Goal: Task Accomplishment & Management: Manage account settings

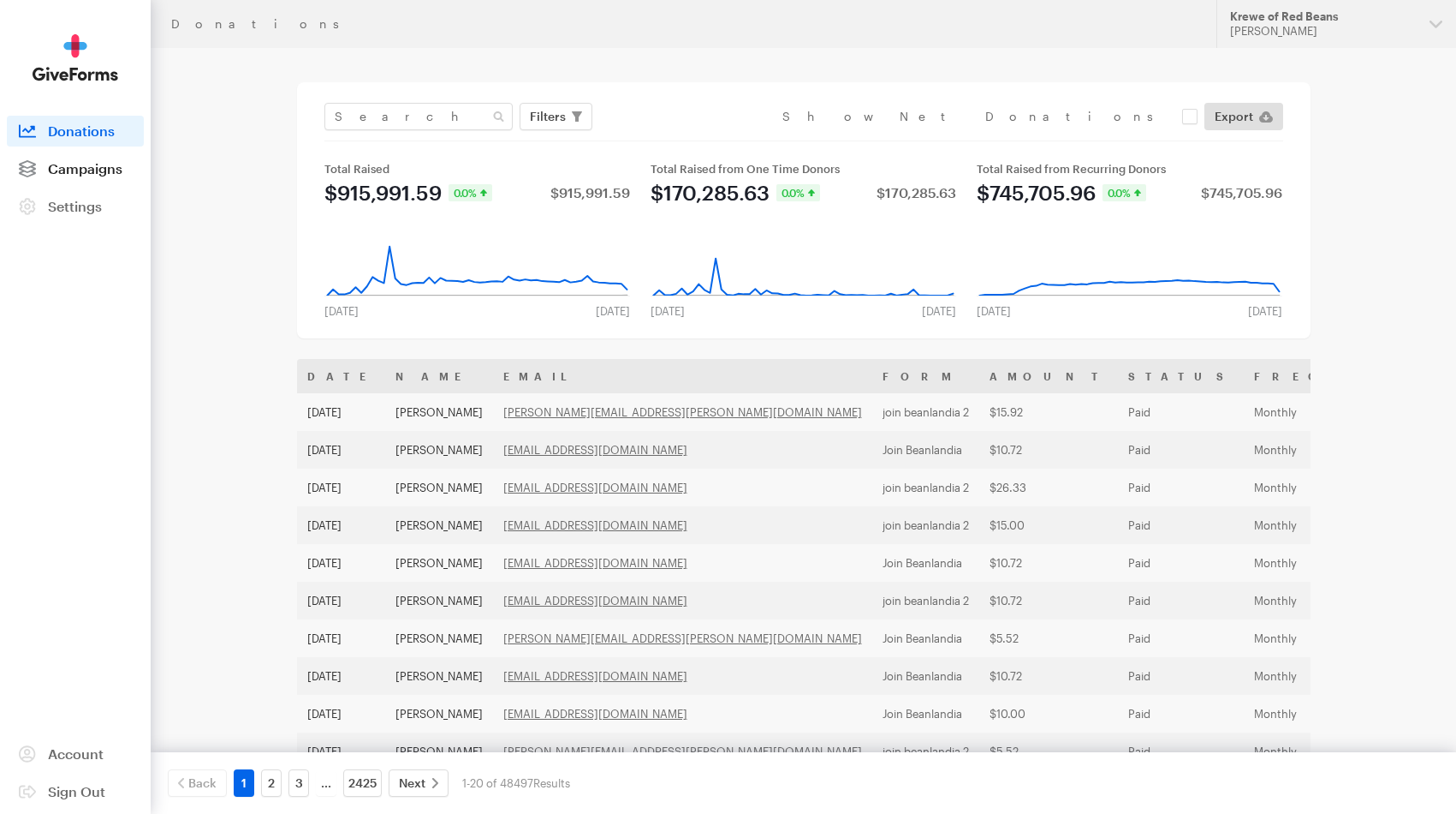
click at [92, 166] on span "Campaigns" at bounding box center [85, 168] width 74 height 16
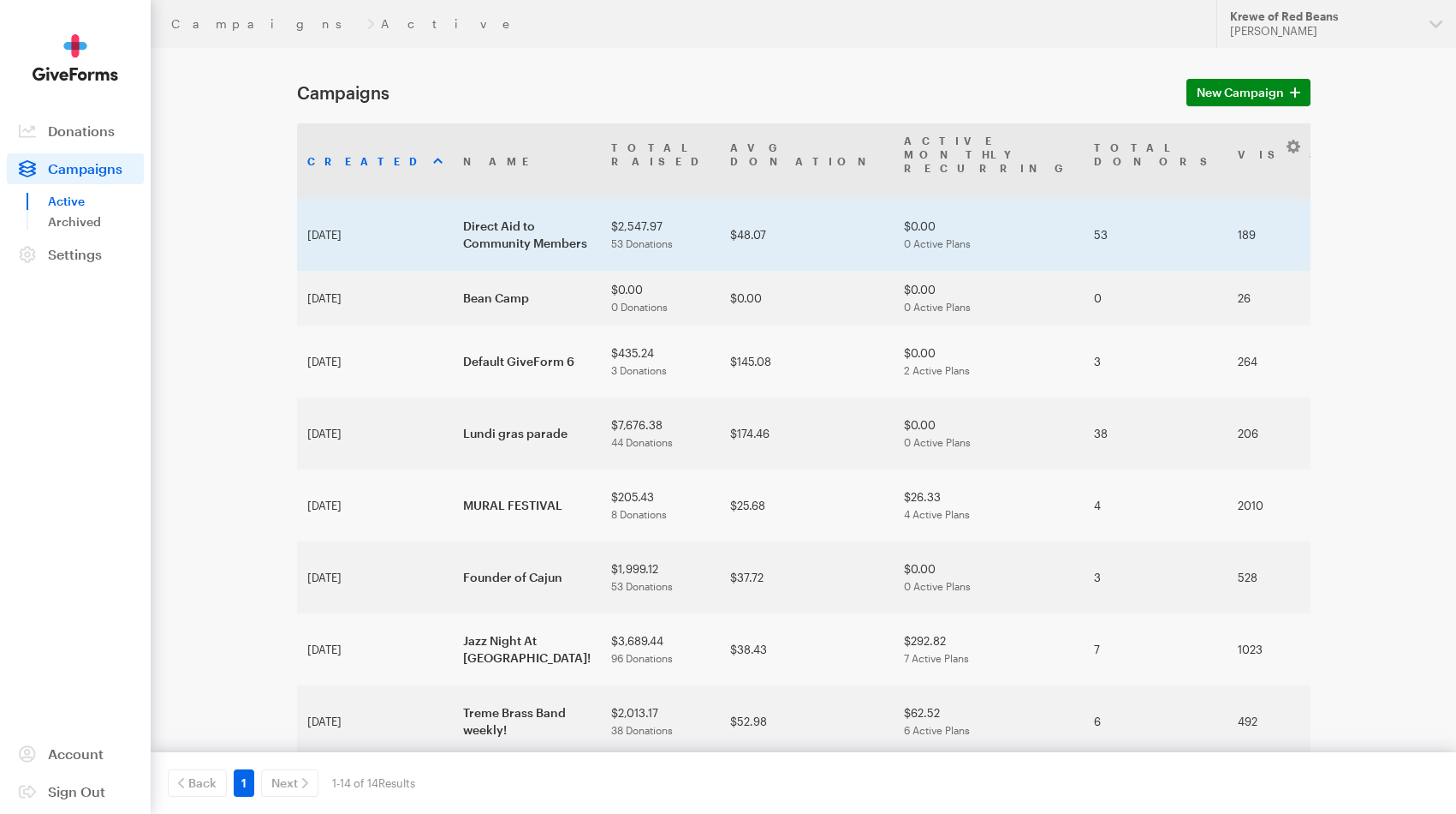
click at [453, 219] on td "Direct Aid to Community Members" at bounding box center [527, 234] width 148 height 72
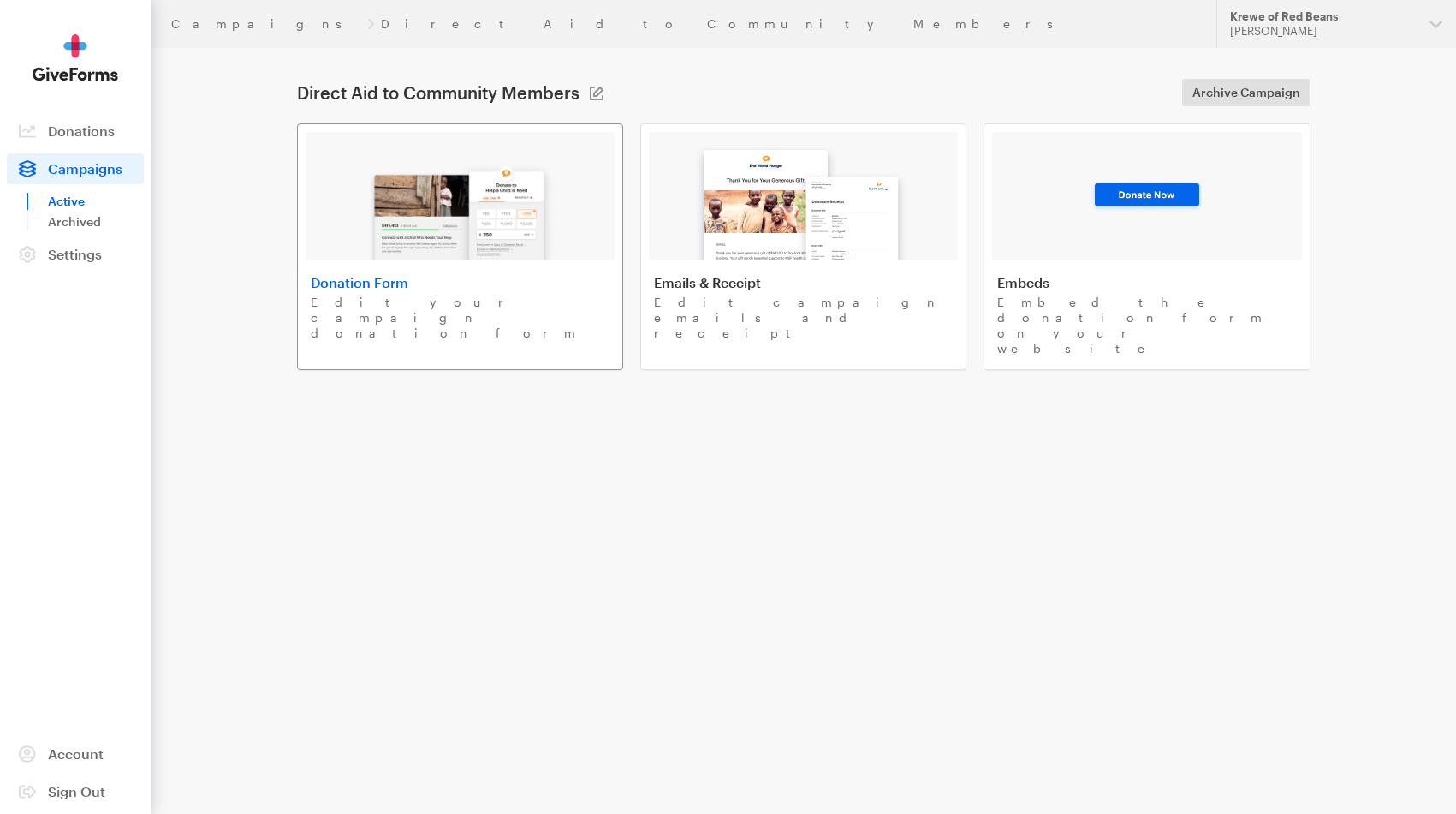
click at [348, 223] on div at bounding box center [460, 196] width 309 height 129
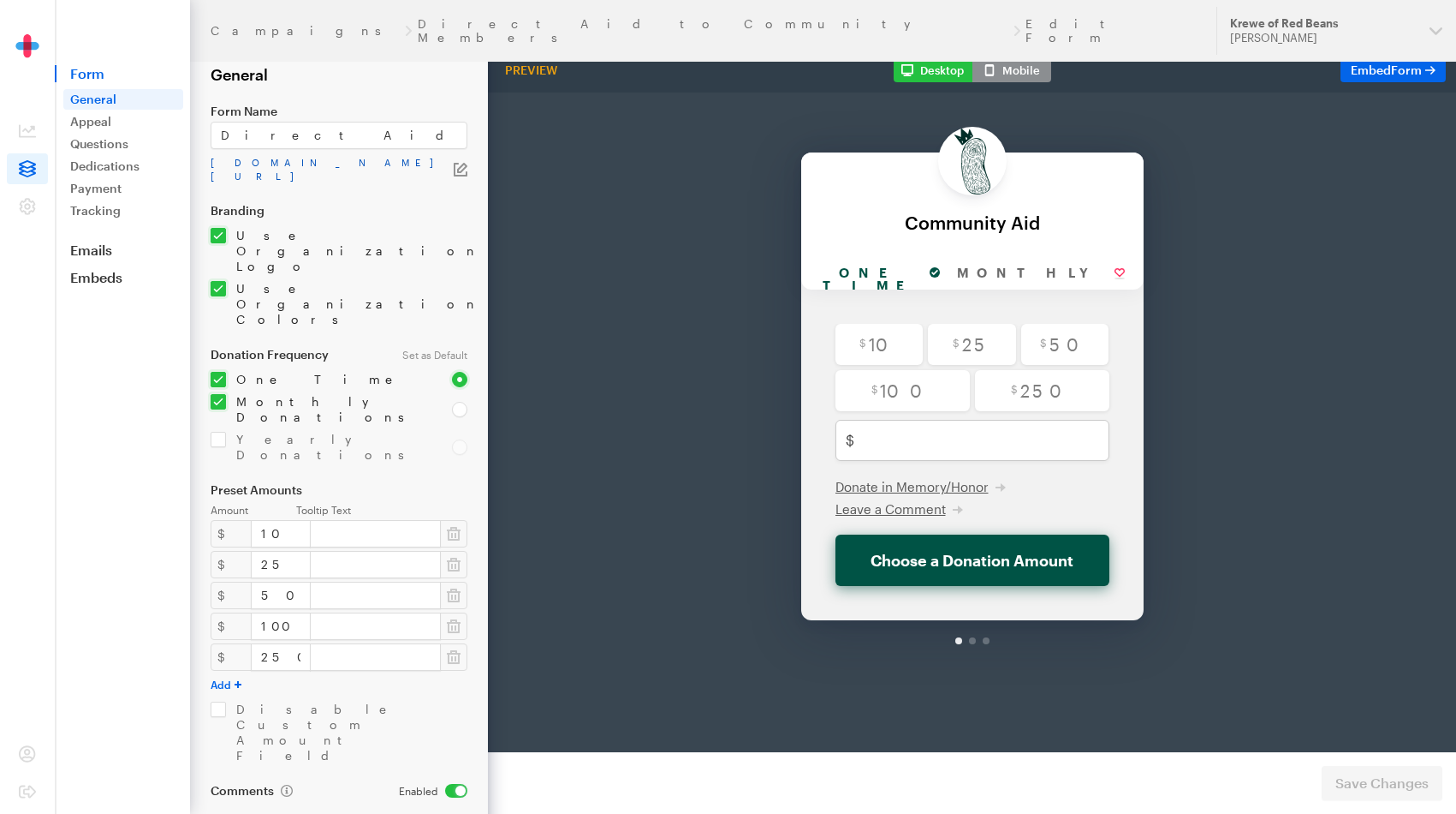
click at [353, 163] on link "app.giveforms.com/forms/rocker9955/default-giveform-7-2" at bounding box center [332, 170] width 243 height 28
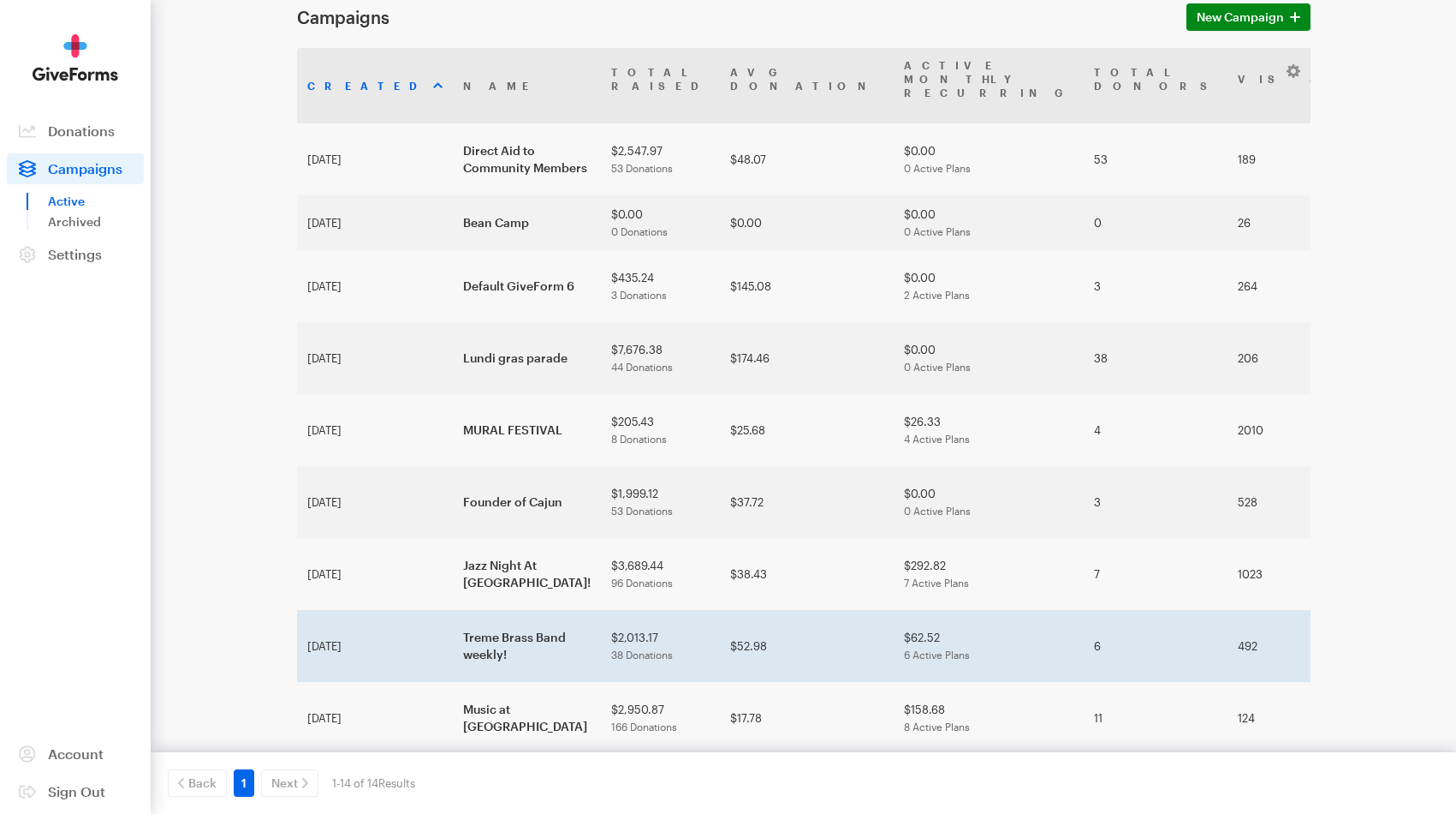
scroll to position [103, 0]
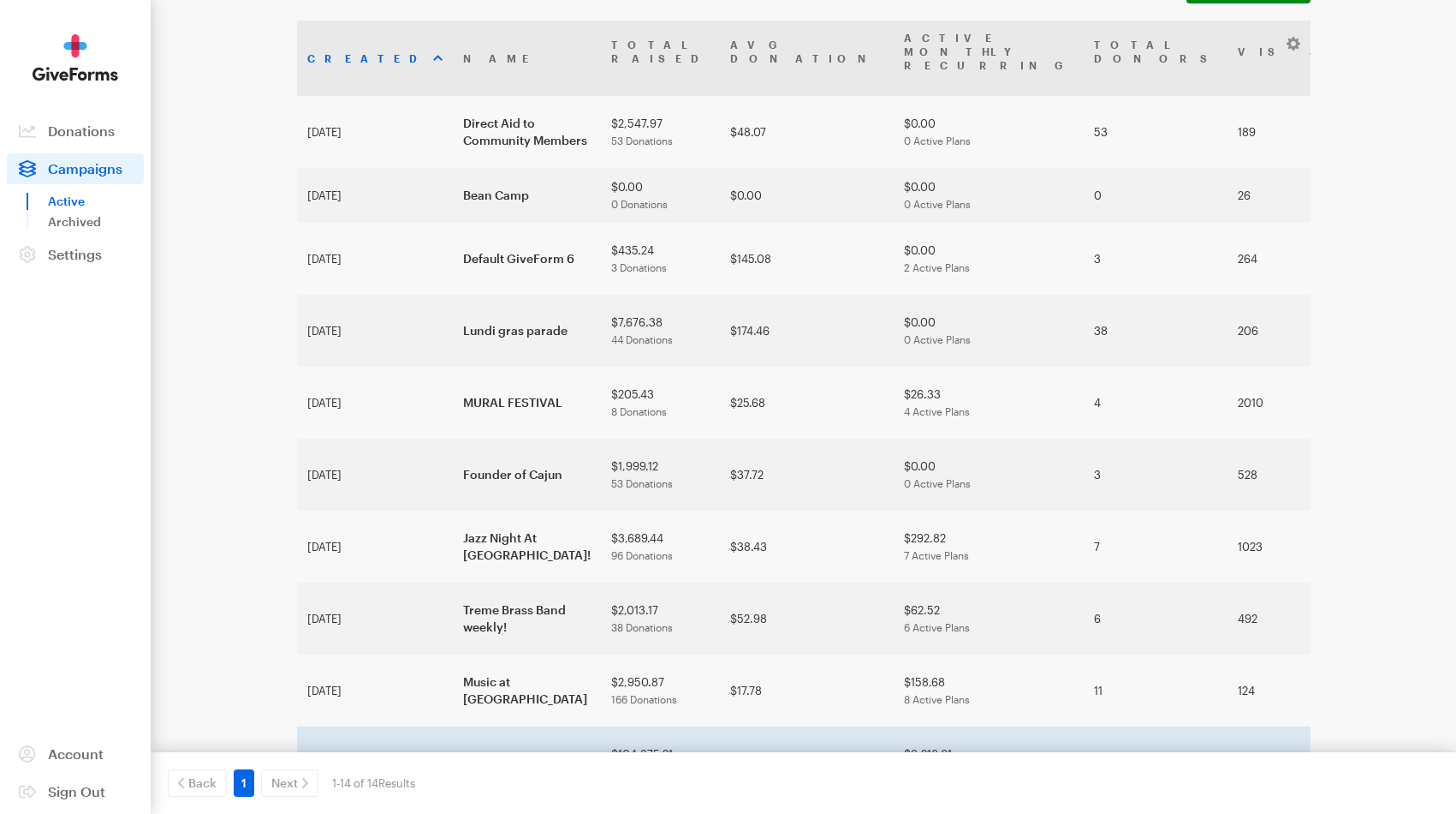
click at [457, 727] on td "join beanlandia 2" at bounding box center [527, 763] width 148 height 72
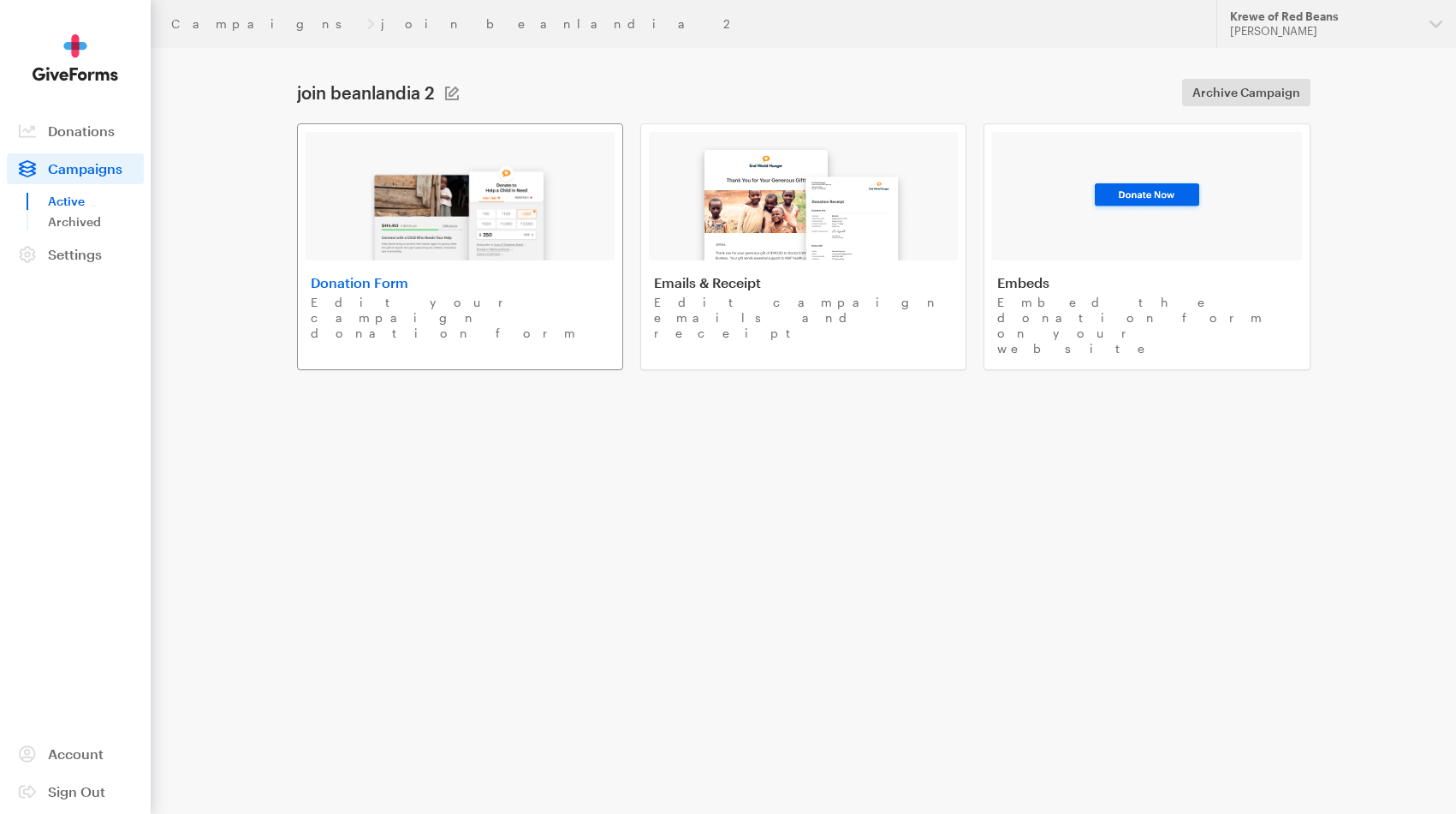
click at [383, 269] on link "Donation Form Edit your campaign donation form" at bounding box center [461, 246] width 326 height 246
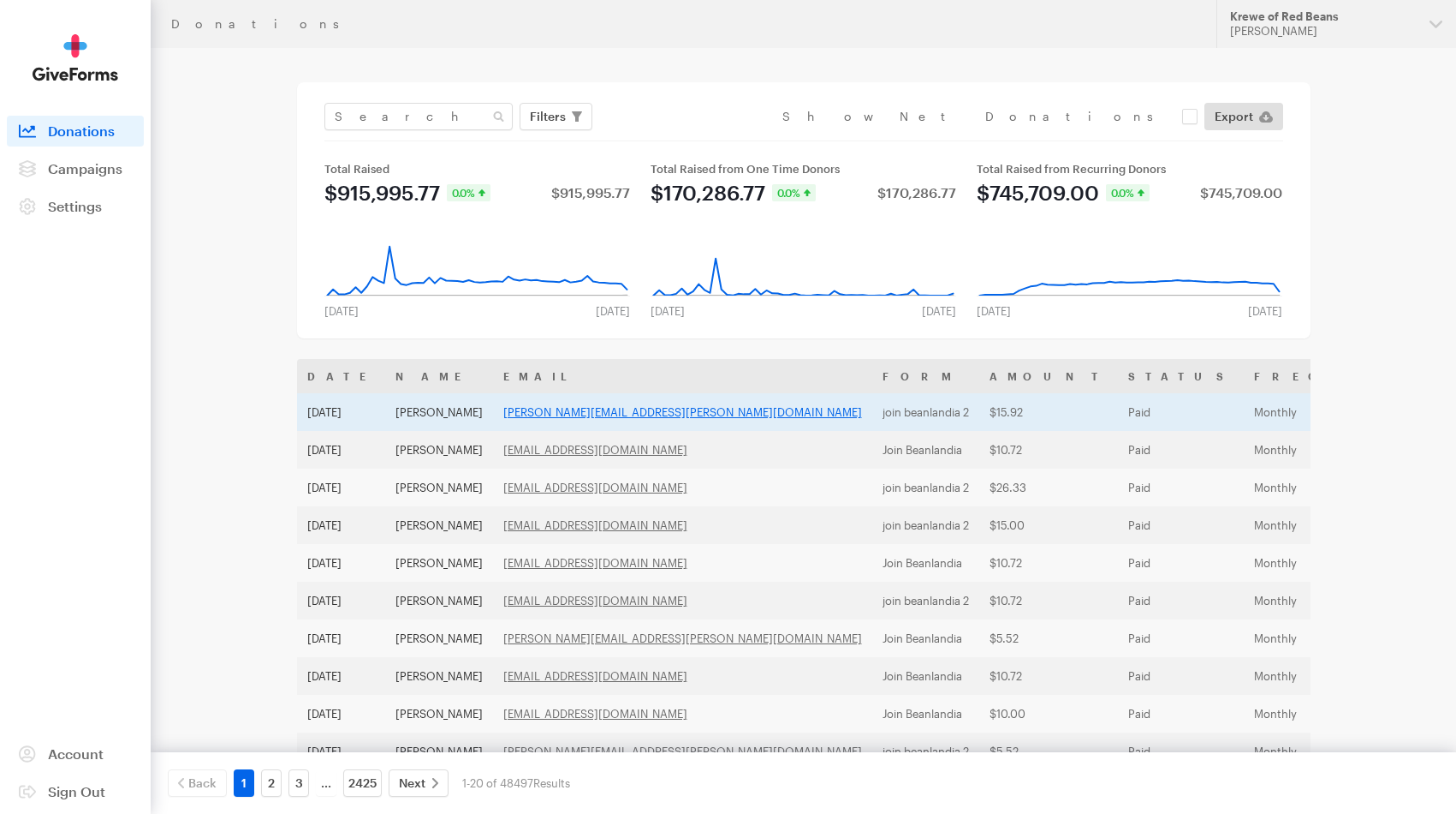
click at [589, 414] on link "aaron.b.noble@gmail.com" at bounding box center [682, 412] width 359 height 14
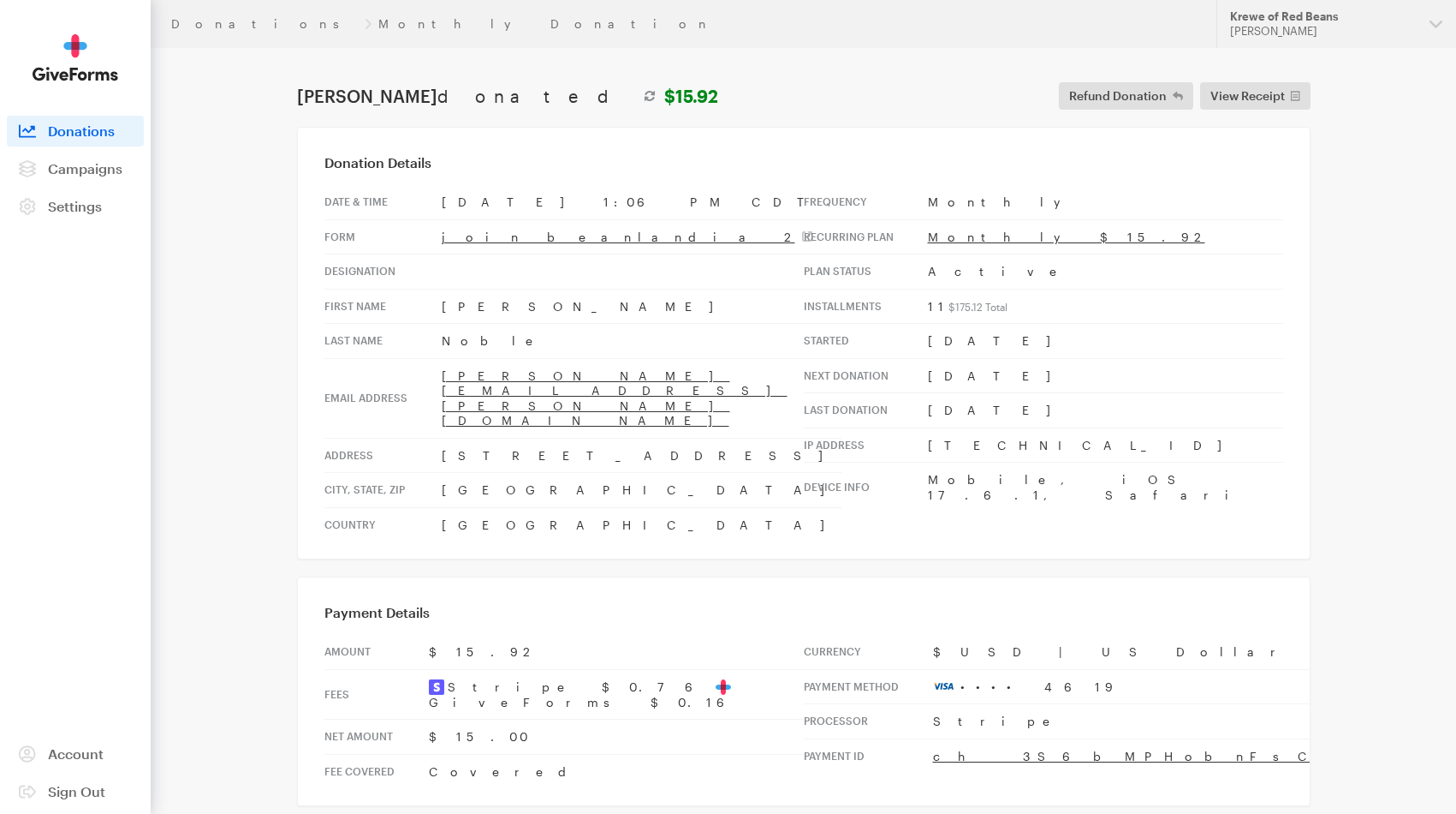
click at [81, 133] on span "Donations" at bounding box center [82, 131] width 67 height 16
click at [79, 164] on span "Campaigns" at bounding box center [85, 168] width 74 height 16
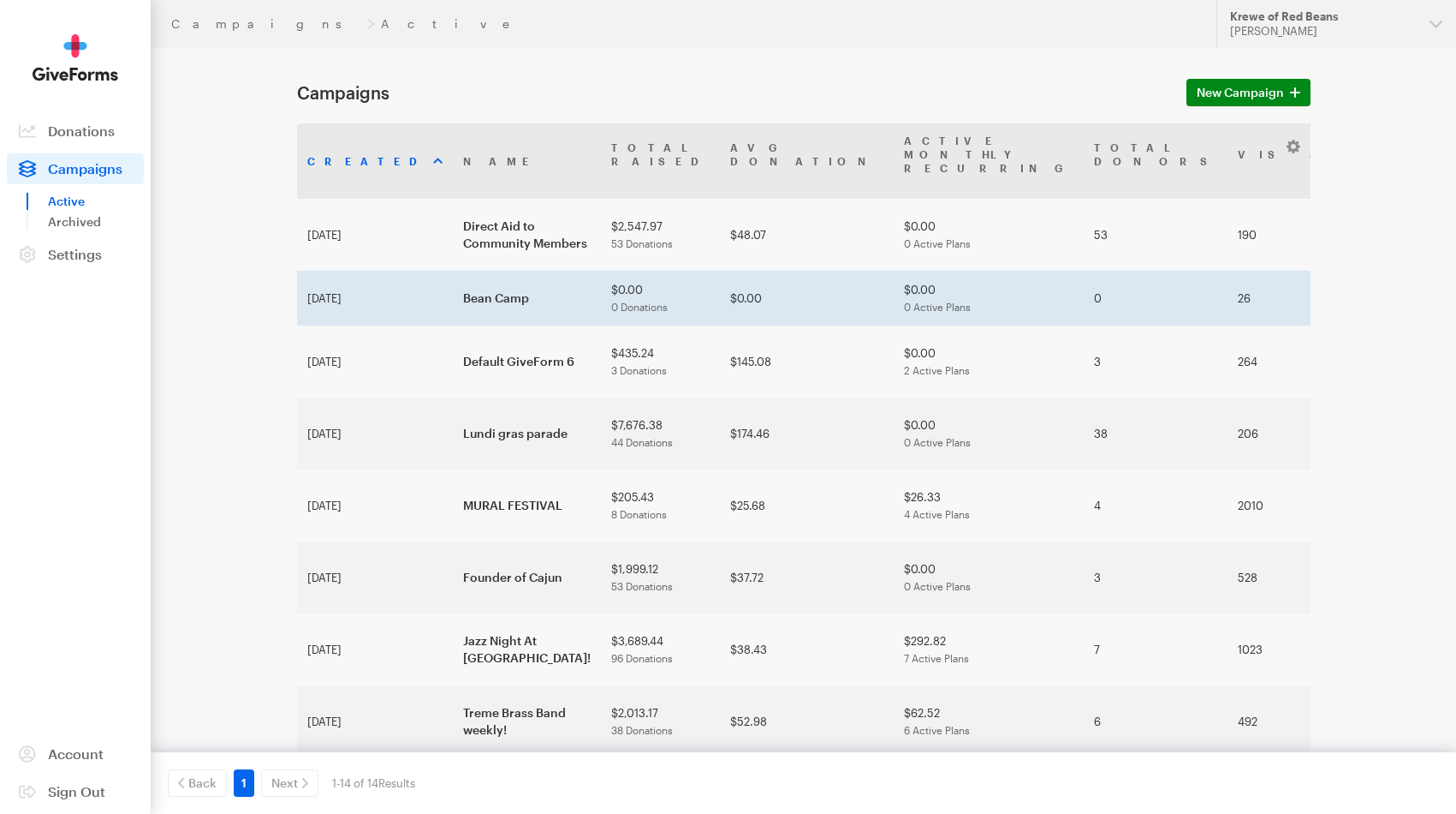
click at [453, 271] on td "Bean Camp" at bounding box center [527, 298] width 148 height 54
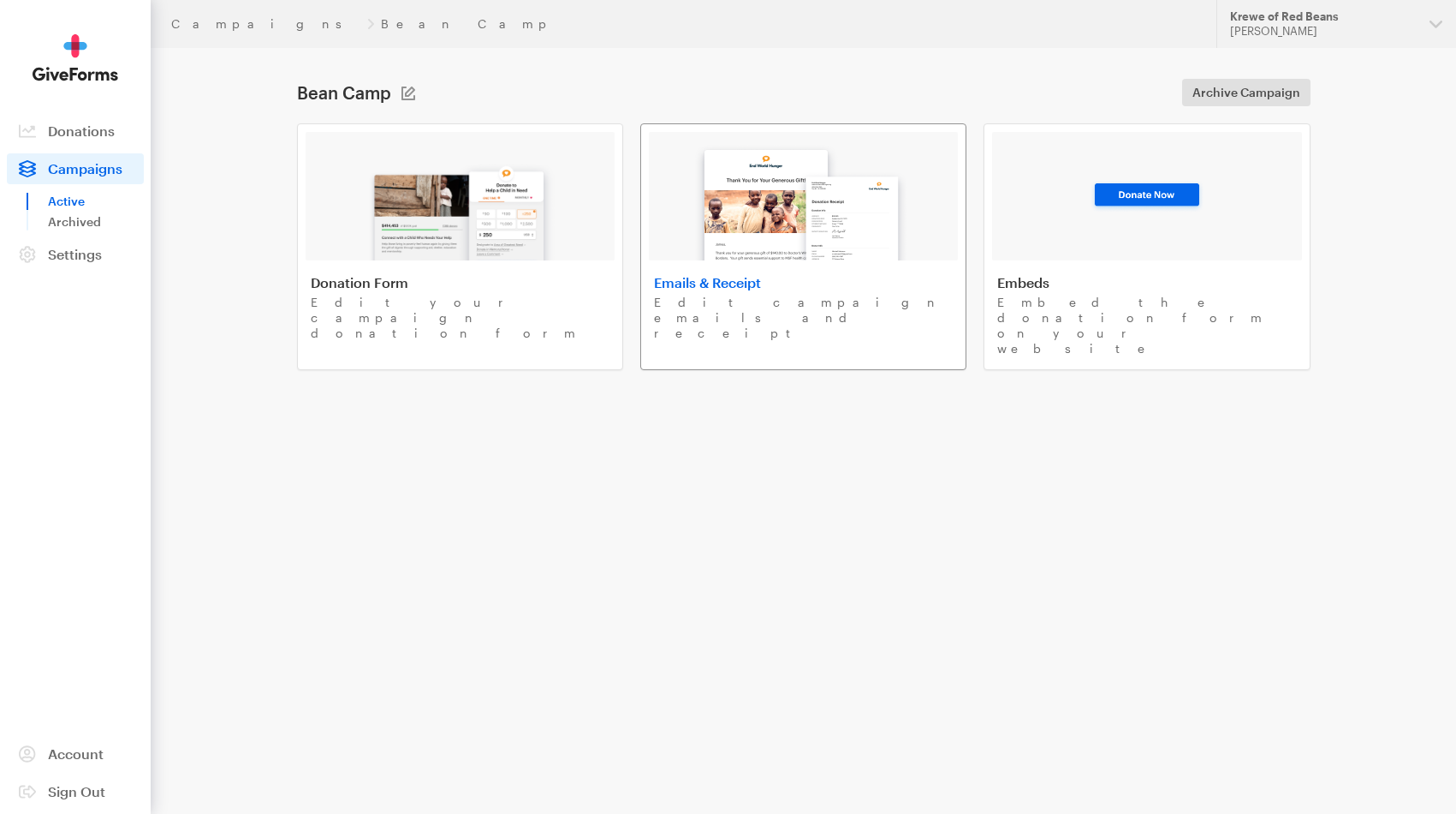
click at [724, 265] on link "Emails & Receipt Edit campaign emails and receipt" at bounding box center [804, 246] width 326 height 246
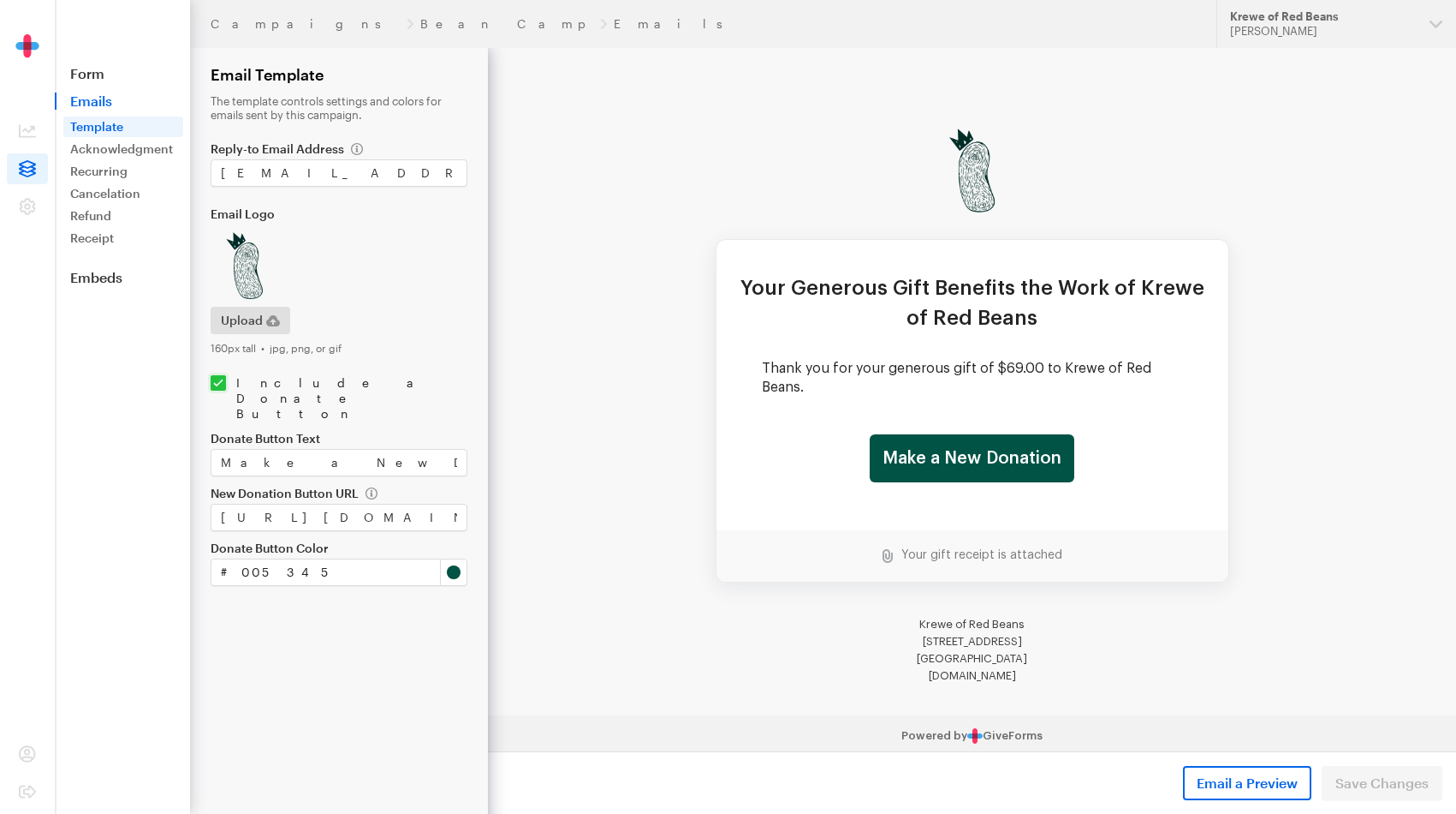
click at [73, 96] on span "Emails" at bounding box center [122, 101] width 135 height 17
click at [86, 72] on link "Form" at bounding box center [122, 73] width 135 height 17
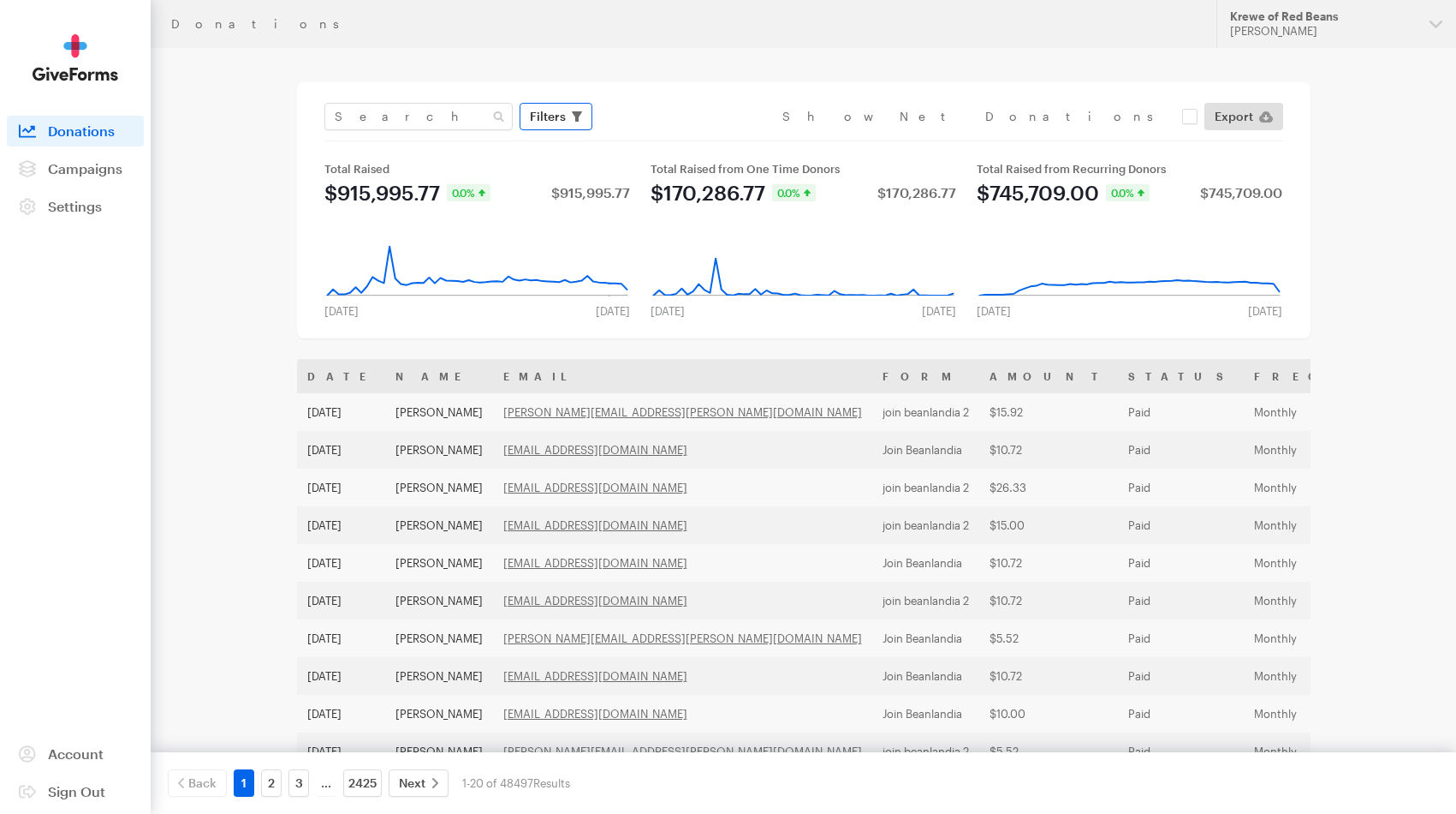
click at [555, 119] on span "Filters" at bounding box center [548, 116] width 36 height 21
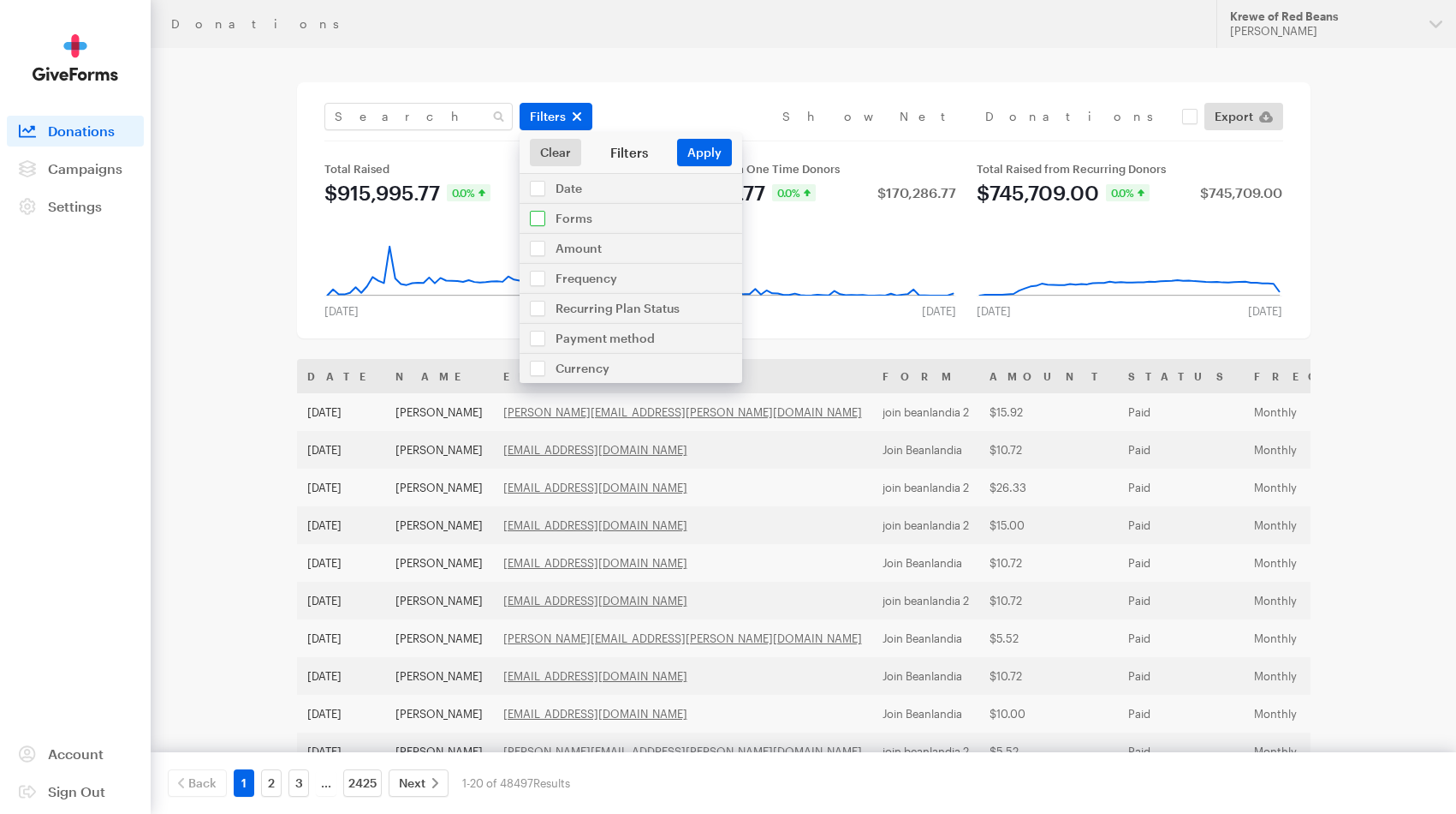
click at [577, 216] on input "checkbox" at bounding box center [631, 218] width 222 height 29
checkbox input "true"
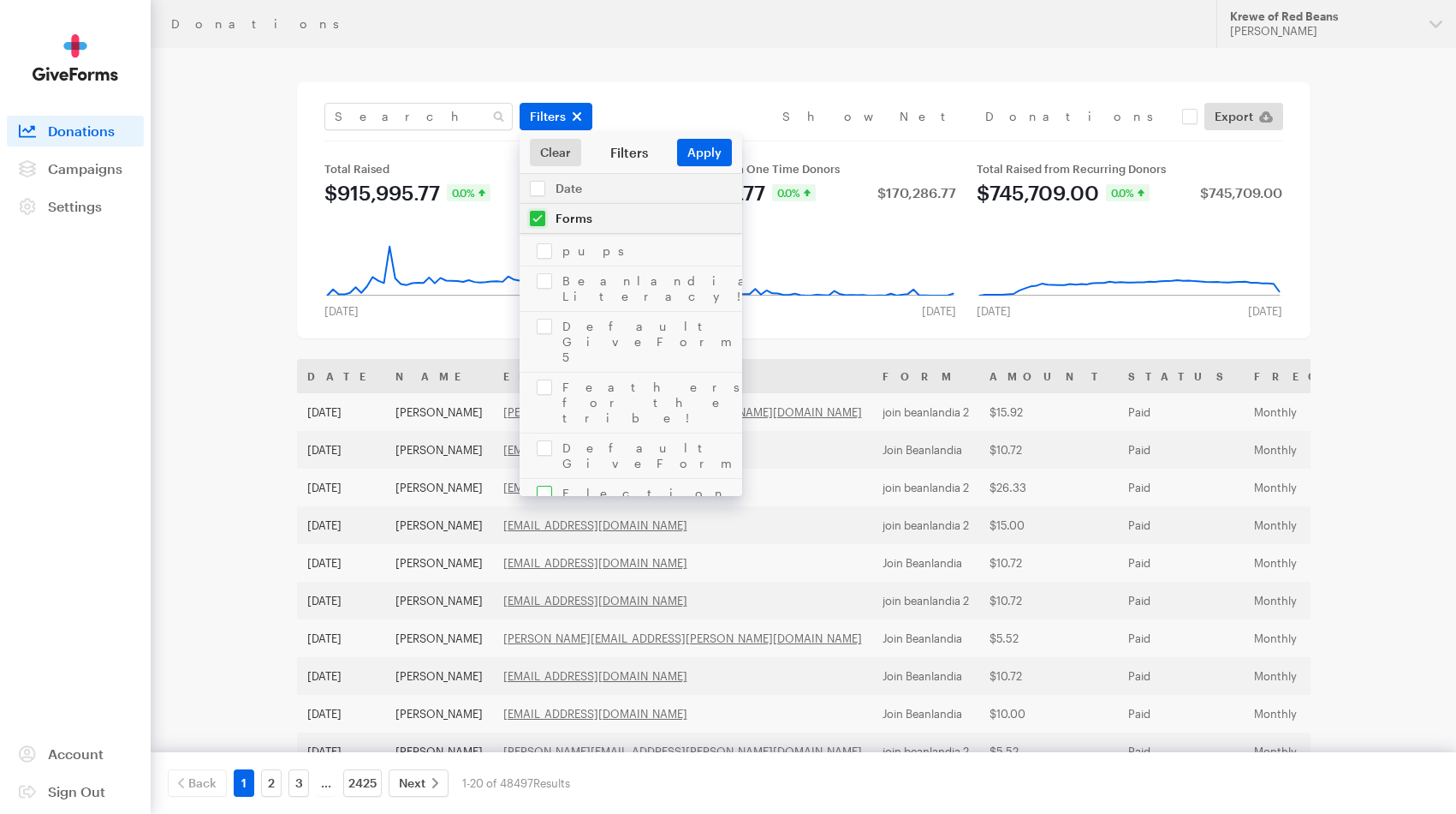
click at [627, 479] on input "checkbox" at bounding box center [631, 500] width 222 height 45
checkbox input "true"
click at [708, 152] on button "Apply" at bounding box center [704, 152] width 54 height 28
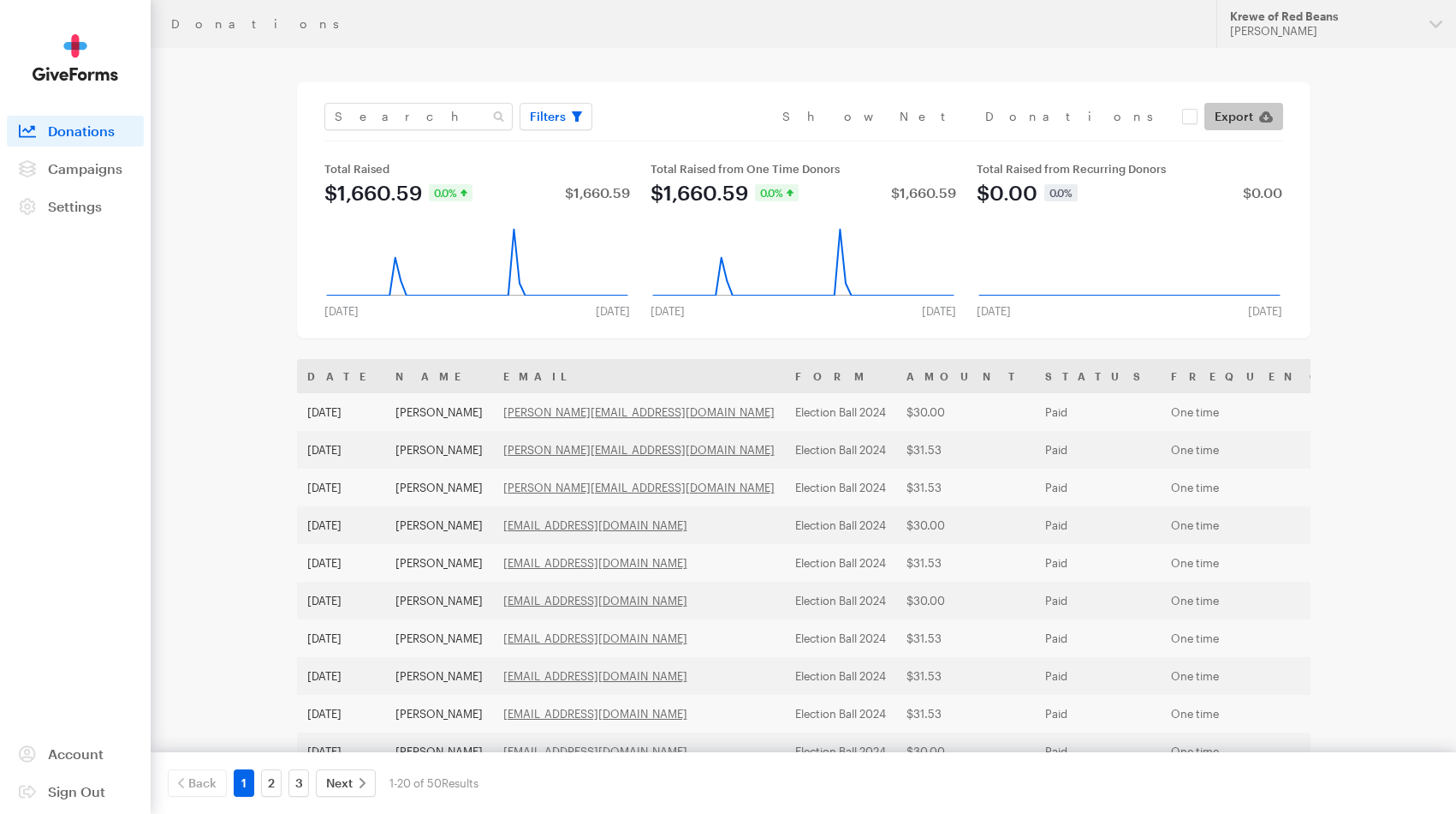
click at [1269, 122] on icon at bounding box center [1266, 117] width 14 height 11
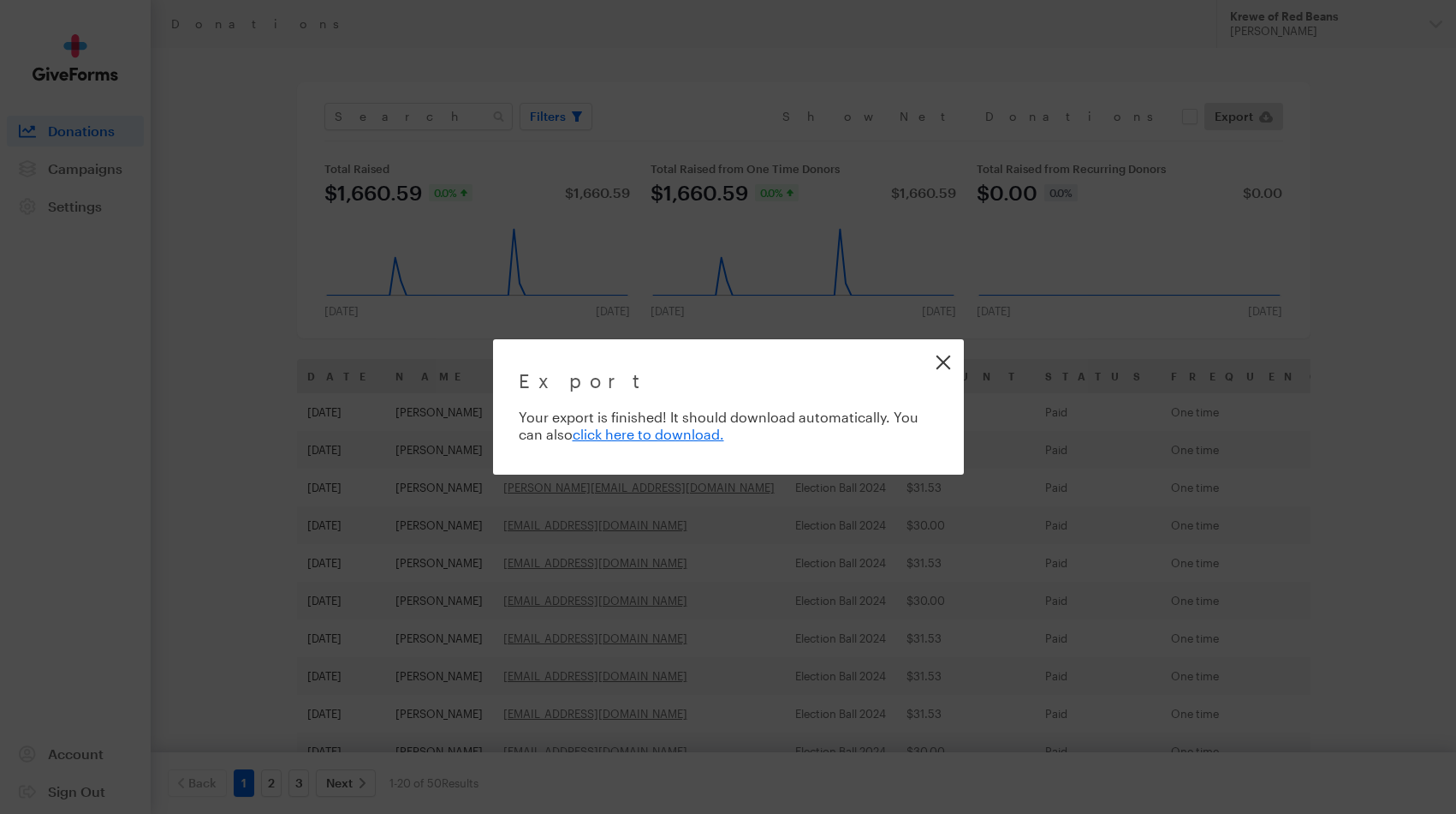
click at [940, 361] on link "Close" at bounding box center [943, 362] width 39 height 39
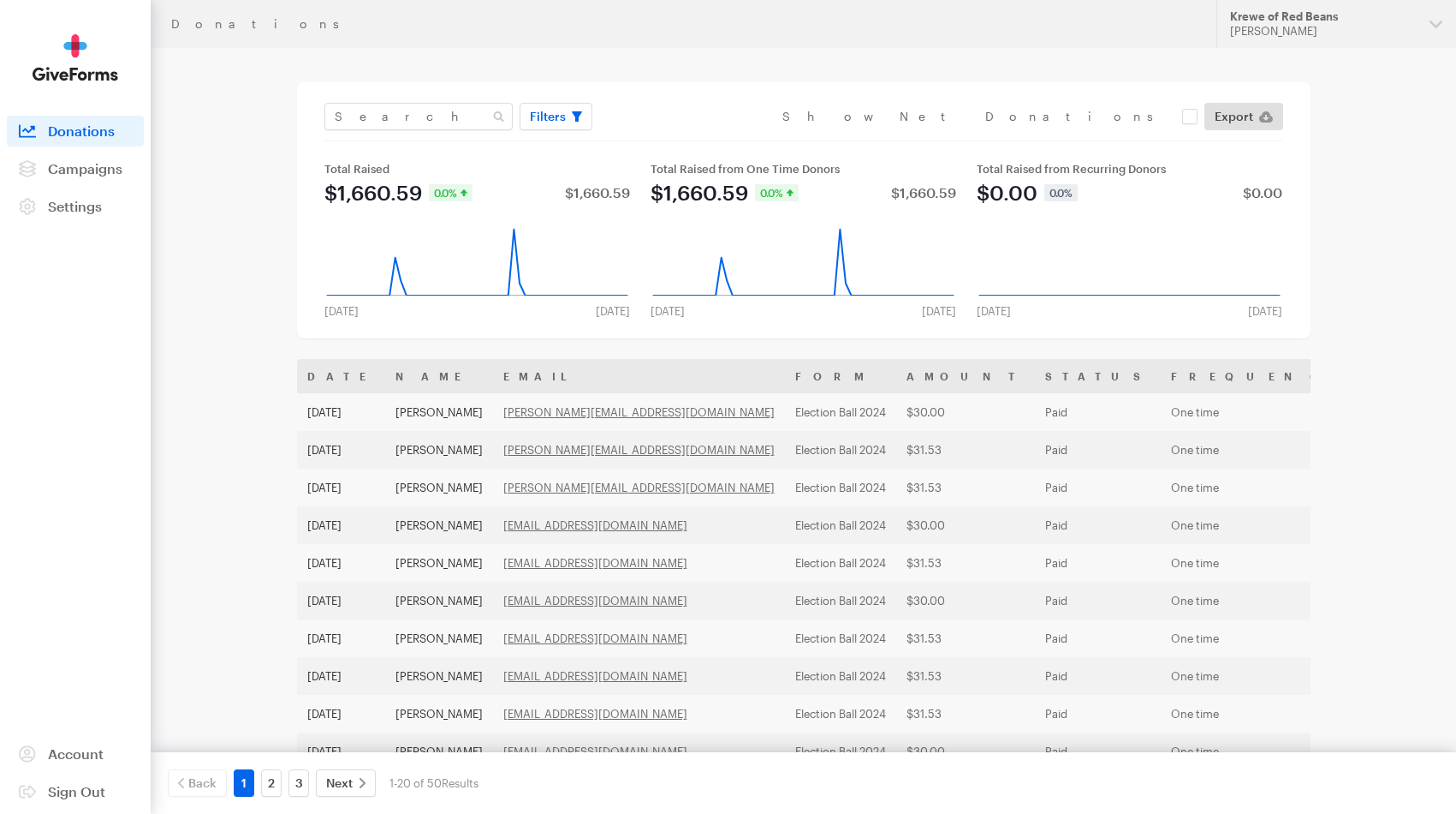
click at [58, 82] on aside "Activity Donations Donors Campaigns Active Archived Settings Organization Payme…" at bounding box center [75, 407] width 150 height 814
click at [71, 67] on img at bounding box center [75, 58] width 86 height 47
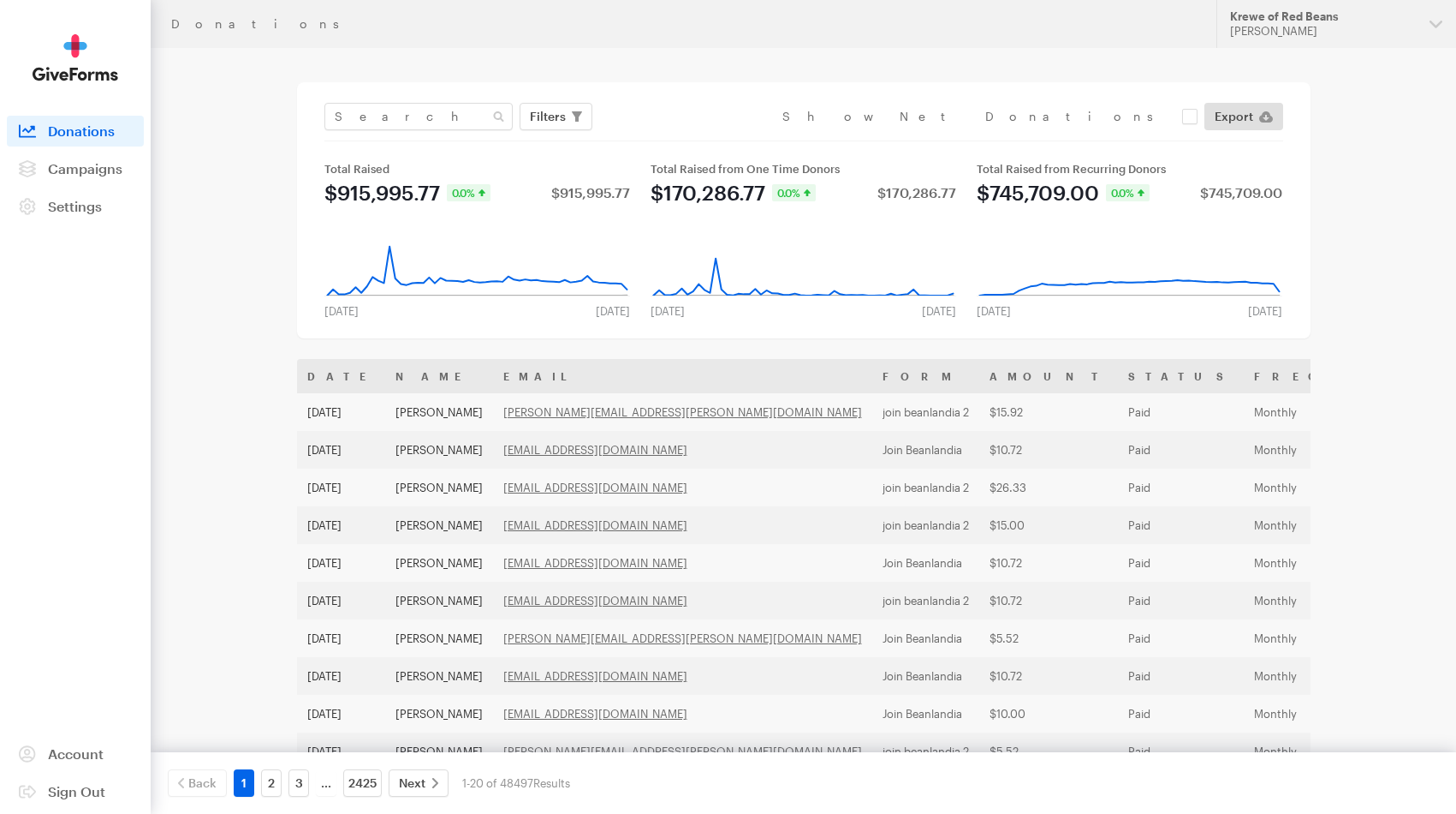
click at [80, 189] on nav "Activity Donations Donors Campaigns Active Archived Settings Organization Payme…" at bounding box center [75, 168] width 137 height 106
click at [94, 168] on span "Campaigns" at bounding box center [85, 168] width 74 height 16
